Goal: Register for event/course

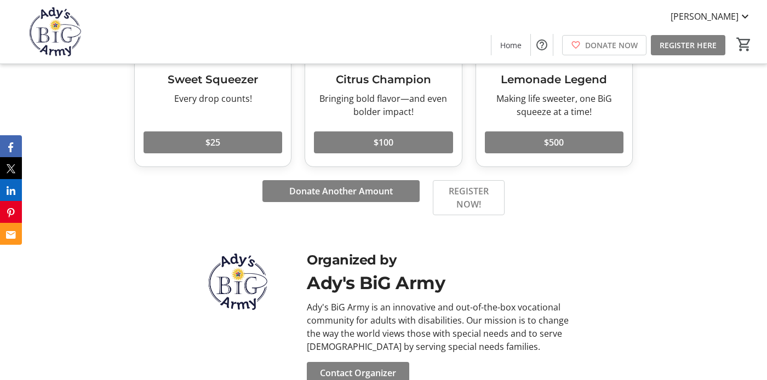
scroll to position [413, 0]
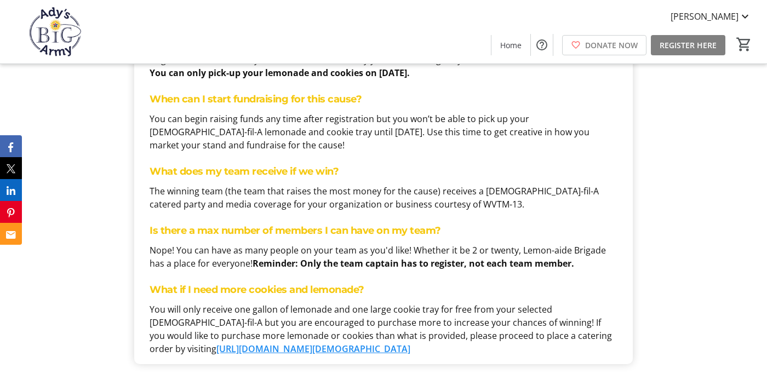
scroll to position [1245, 0]
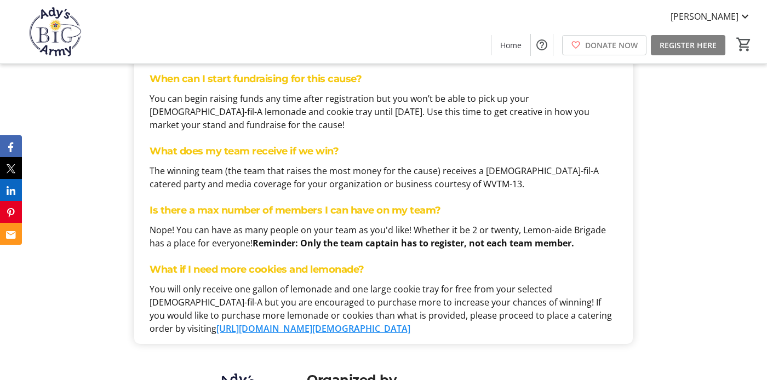
scroll to position [1245, 0]
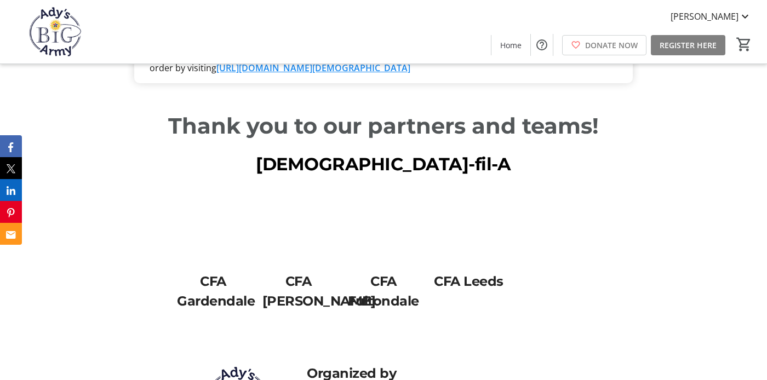
scroll to position [1336, 0]
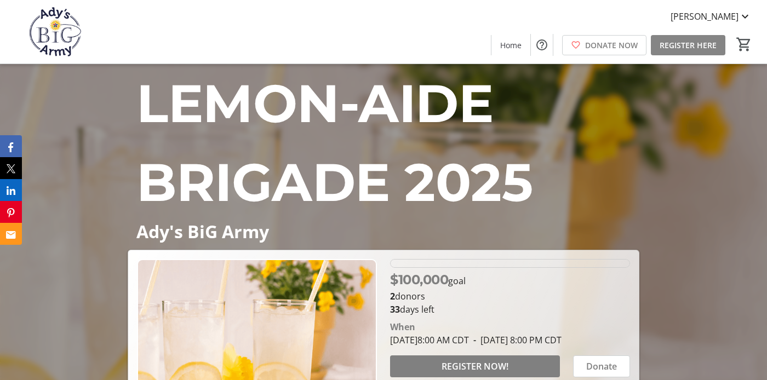
click at [677, 37] on span at bounding box center [688, 45] width 75 height 26
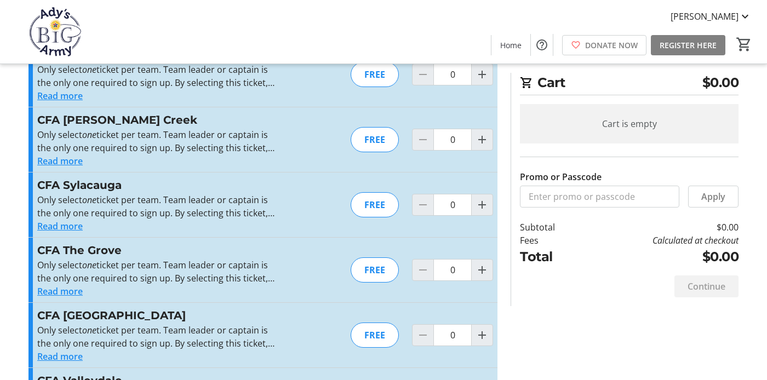
scroll to position [1034, 0]
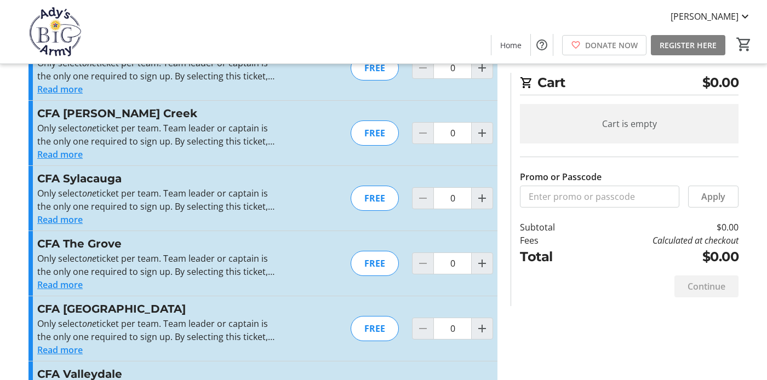
click at [98, 181] on h3 "CFA Sylacauga" at bounding box center [157, 178] width 240 height 16
copy h3 "Sylacauga"
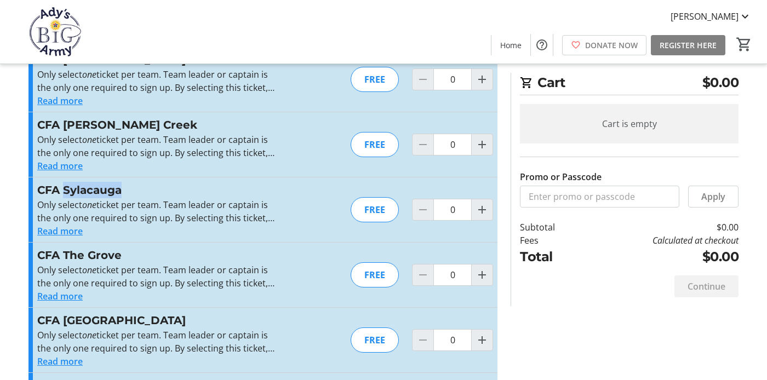
scroll to position [1037, 0]
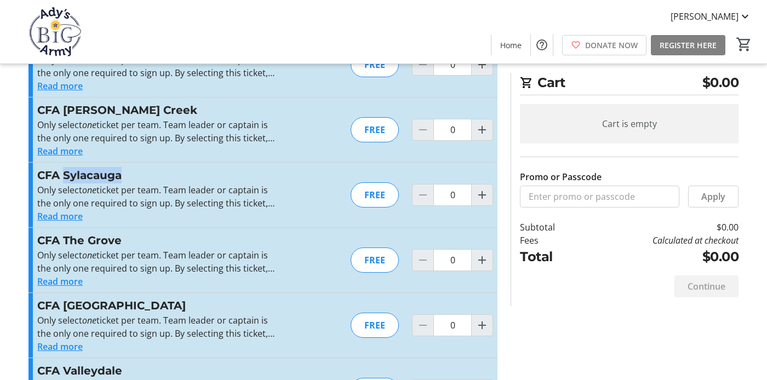
click at [107, 176] on h3 "CFA Sylacauga" at bounding box center [157, 175] width 240 height 16
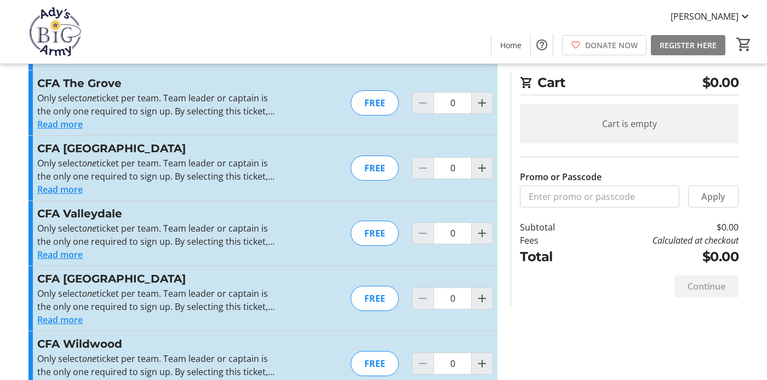
scroll to position [1223, 0]
